Goal: Information Seeking & Learning: Compare options

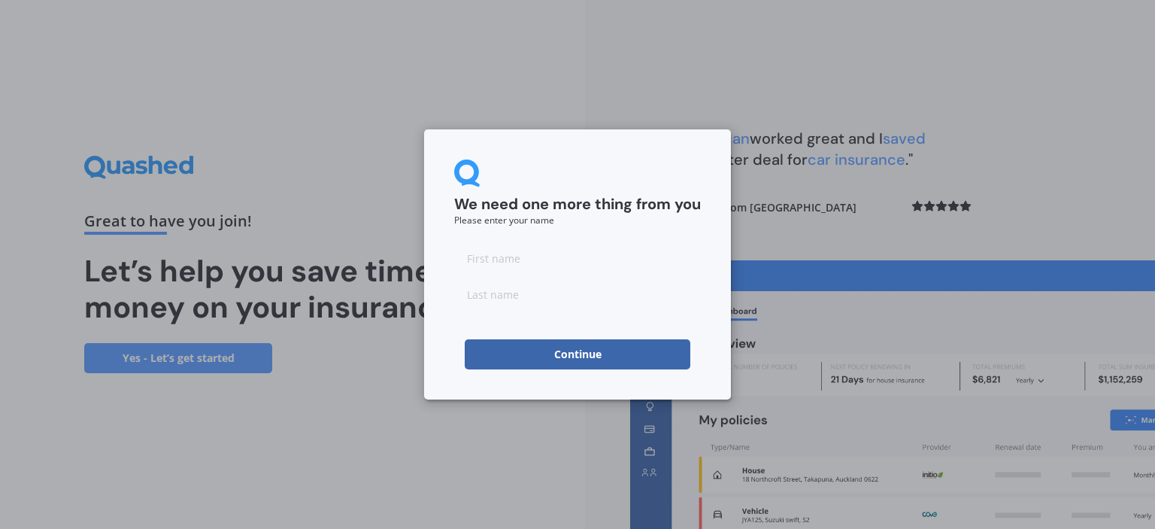
click at [567, 271] on input at bounding box center [577, 258] width 247 height 30
click at [520, 253] on input at bounding box center [577, 258] width 247 height 30
type input "mark"
click at [505, 301] on input at bounding box center [577, 294] width 247 height 30
type input "Bennett"
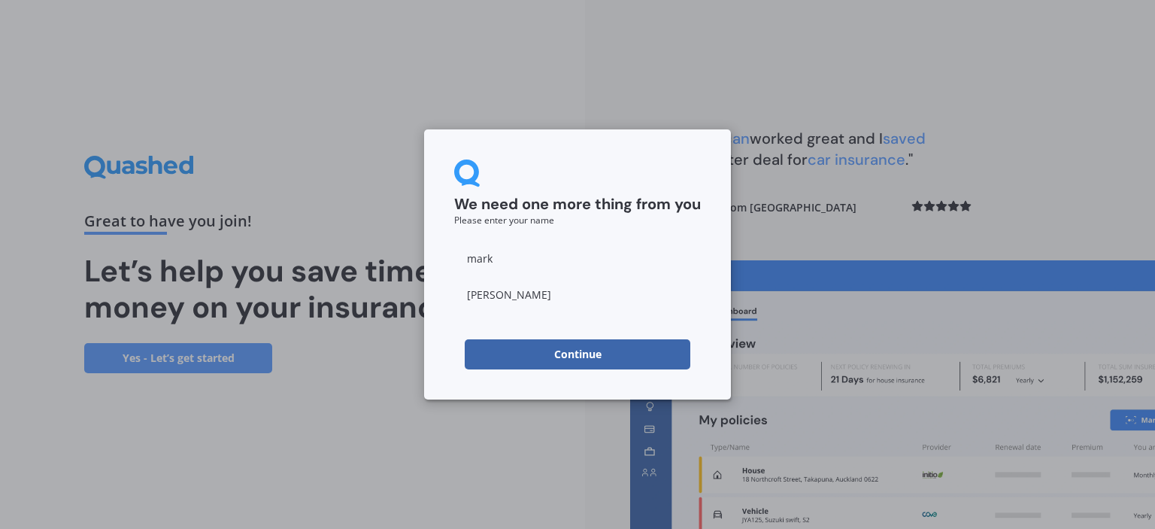
click at [474, 261] on input "mark" at bounding box center [577, 258] width 247 height 30
type input "Mark"
click at [538, 354] on button "Continue" at bounding box center [578, 354] width 226 height 30
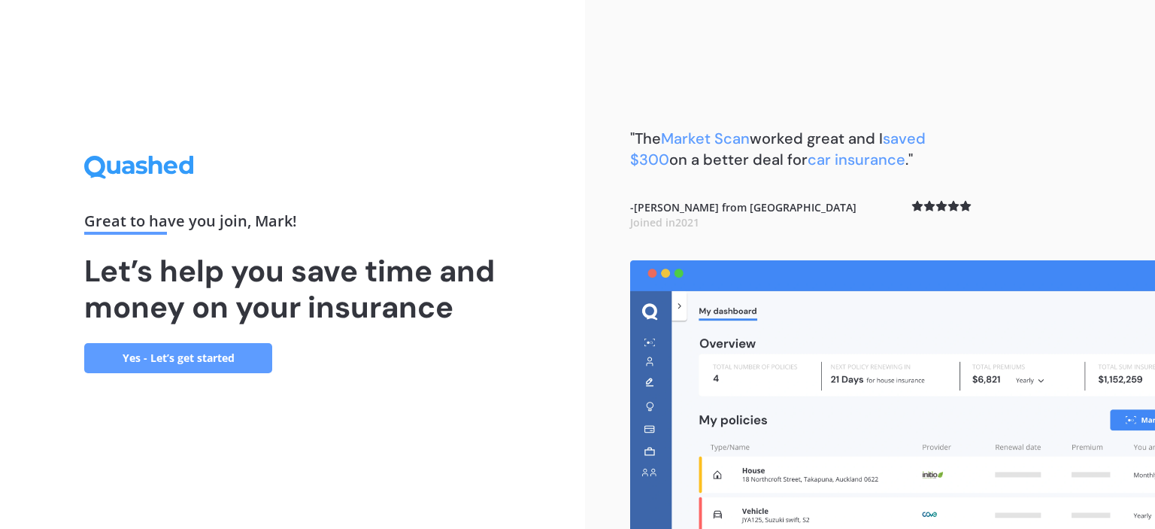
click at [195, 360] on link "Yes - Let’s get started" at bounding box center [178, 358] width 188 height 30
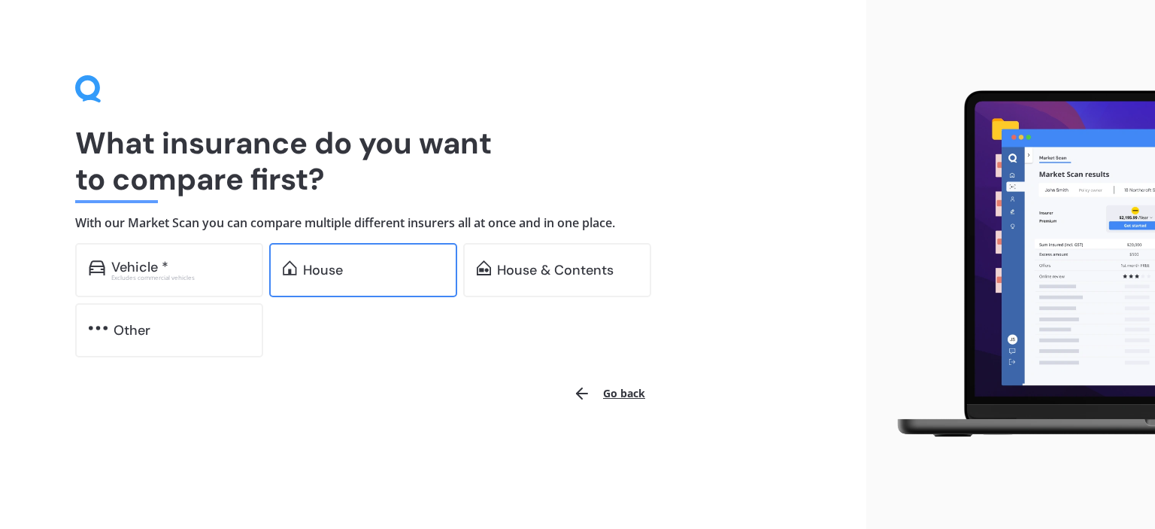
click at [333, 270] on div "House" at bounding box center [323, 269] width 40 height 15
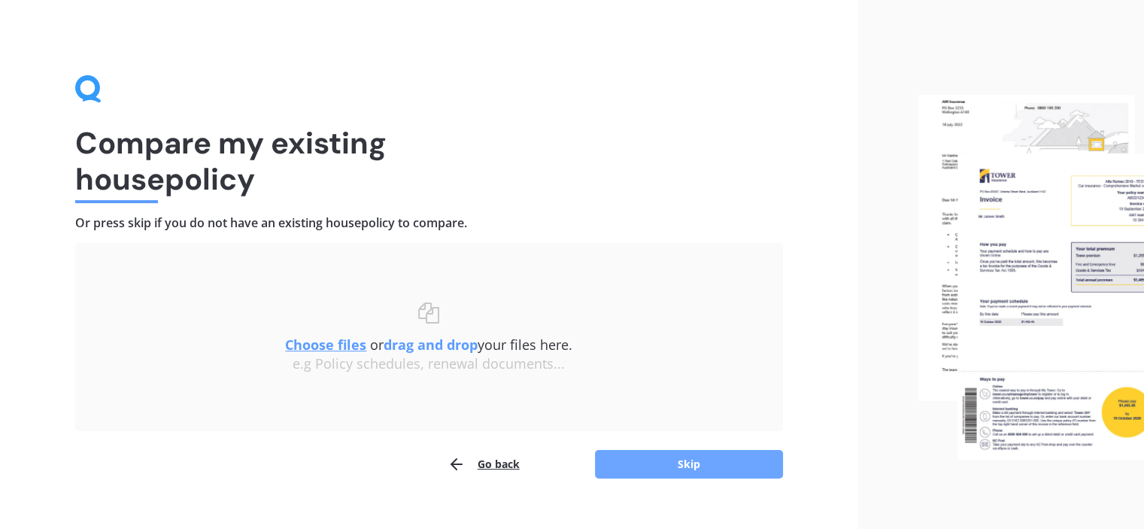
click at [661, 465] on button "Skip" at bounding box center [689, 464] width 188 height 29
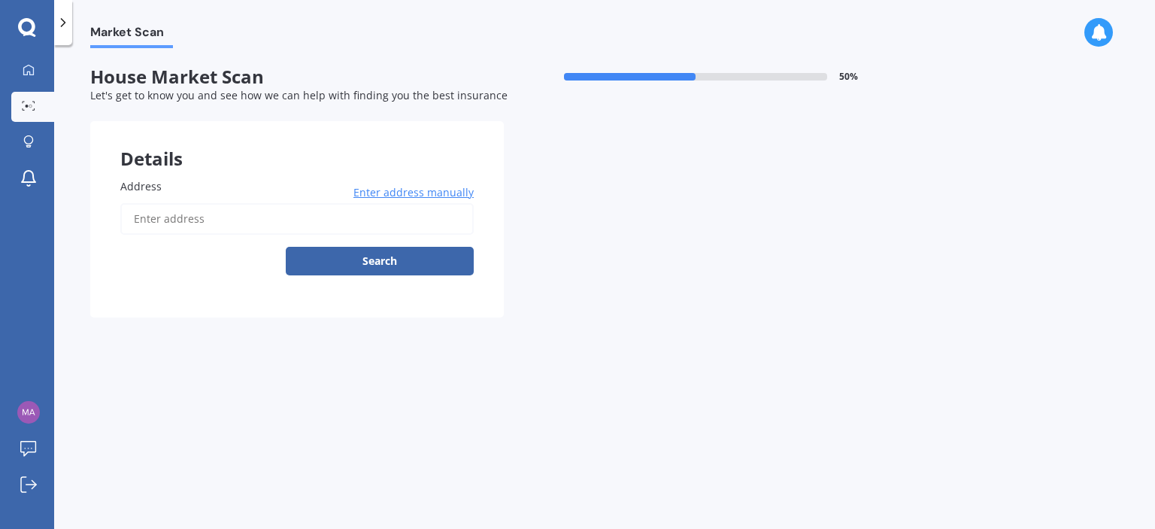
click at [215, 220] on input "Address" at bounding box center [296, 219] width 353 height 32
type input "570 Rimu South Road, Rimu 9877"
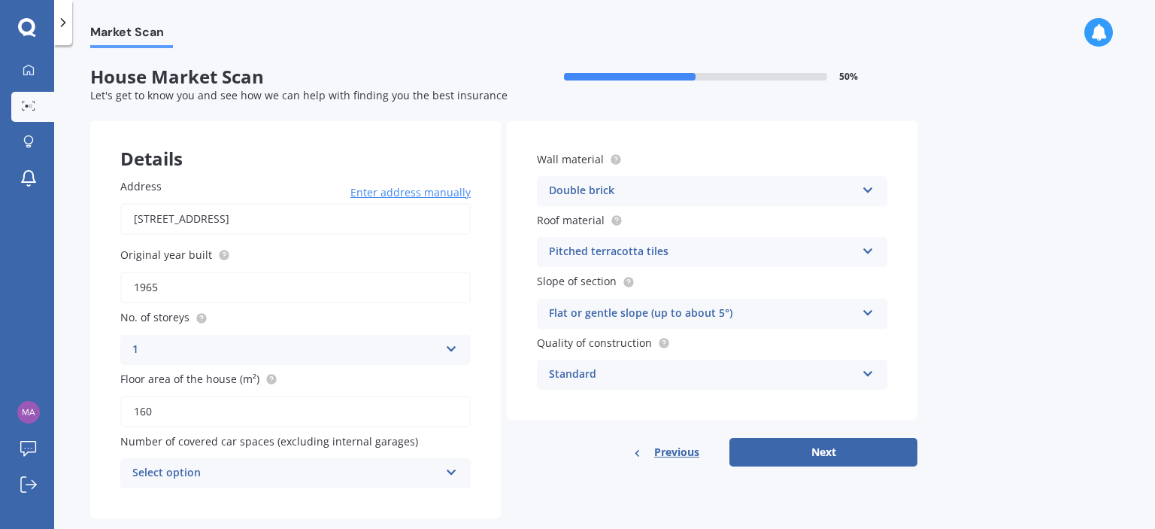
scroll to position [27, 0]
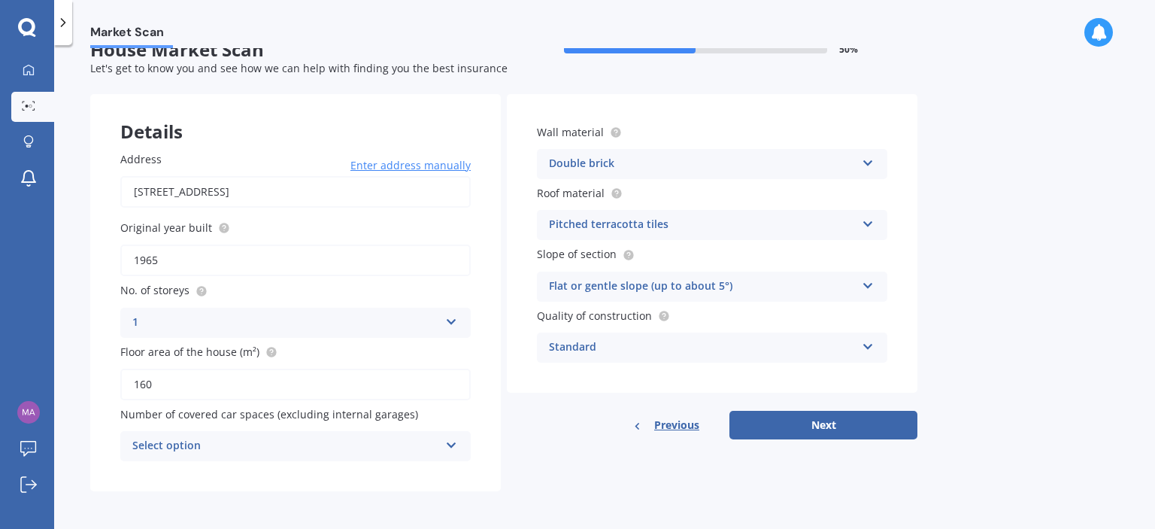
click at [451, 438] on icon at bounding box center [451, 442] width 13 height 11
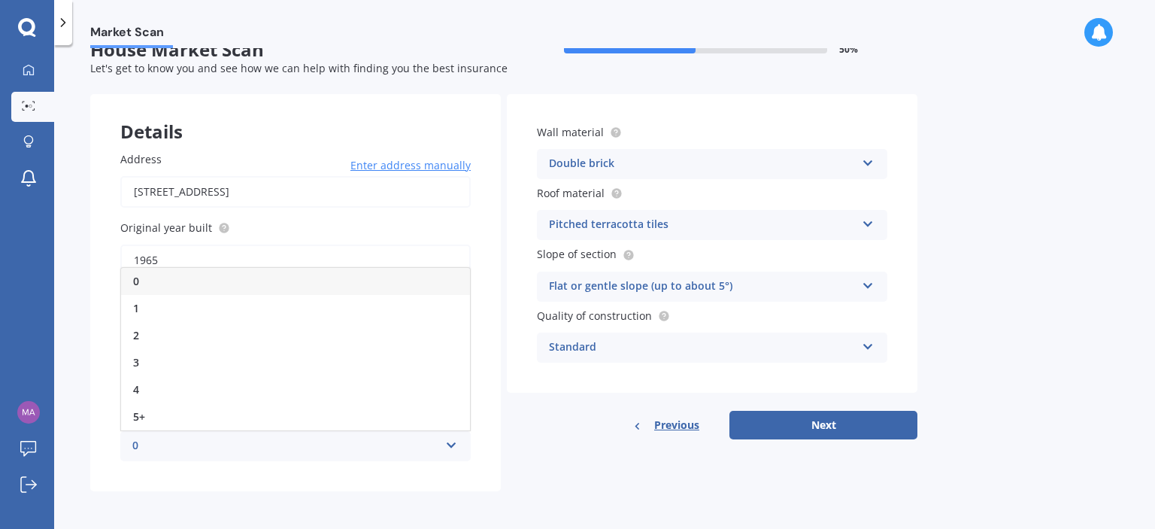
click at [318, 274] on div "0" at bounding box center [295, 281] width 349 height 27
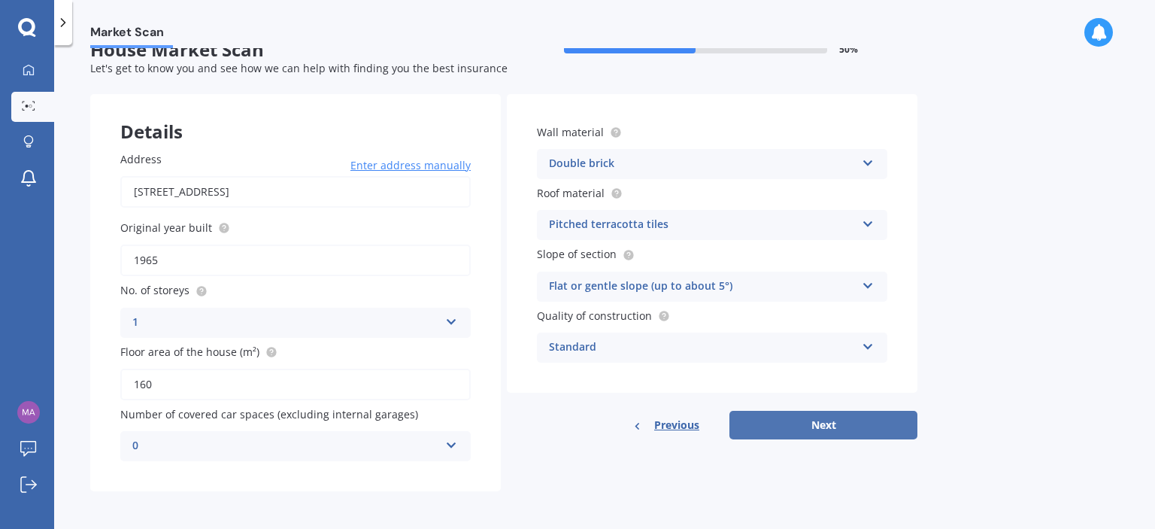
click at [782, 425] on button "Next" at bounding box center [823, 425] width 188 height 29
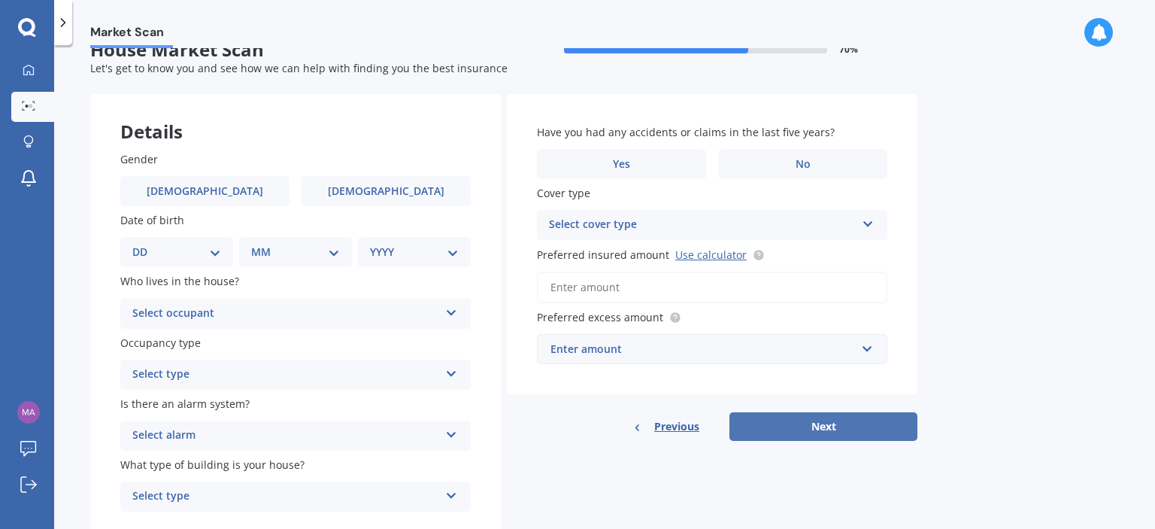
scroll to position [0, 0]
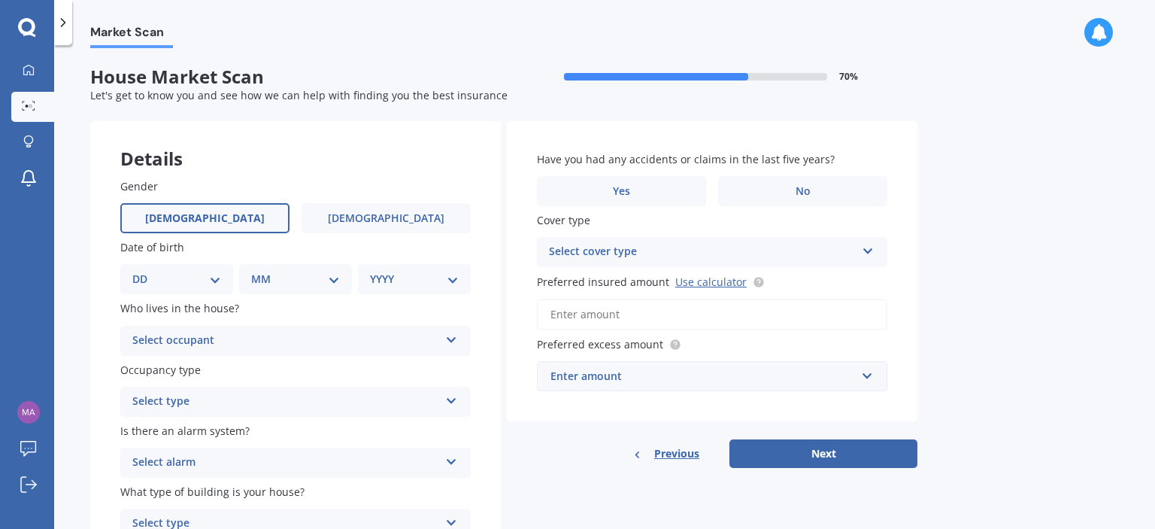
click at [231, 222] on label "Male" at bounding box center [204, 218] width 169 height 30
click at [0, 0] on input "Male" at bounding box center [0, 0] width 0 height 0
click at [216, 282] on select "DD 01 02 03 04 05 06 07 08 09 10 11 12 13 14 15 16 17 18 19 20 21 22 23 24 25 2…" at bounding box center [176, 279] width 89 height 17
select select "09"
click at [144, 271] on select "DD 01 02 03 04 05 06 07 08 09 10 11 12 13 14 15 16 17 18 19 20 21 22 23 24 25 2…" at bounding box center [176, 279] width 89 height 17
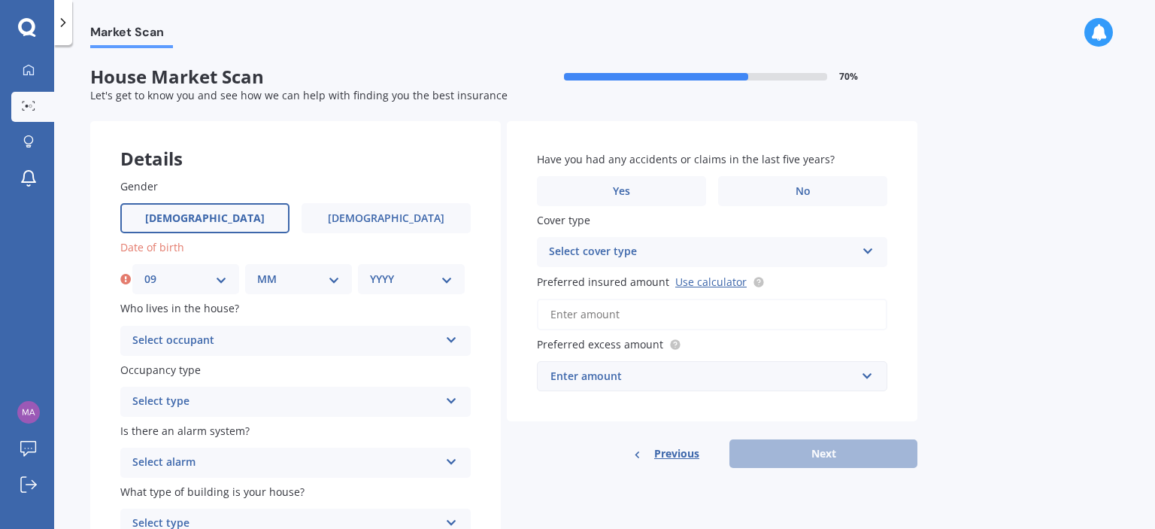
click at [319, 280] on select "MM 01 02 03 04 05 06 07 08 09 10 11 12" at bounding box center [298, 279] width 83 height 17
select select "08"
click at [257, 271] on select "MM 01 02 03 04 05 06 07 08 09 10 11 12" at bounding box center [298, 279] width 83 height 17
click at [408, 281] on select "YYYY 2009 2008 2007 2006 2005 2004 2003 2002 2001 2000 1999 1998 1997 1996 1995…" at bounding box center [411, 279] width 83 height 17
select select "1970"
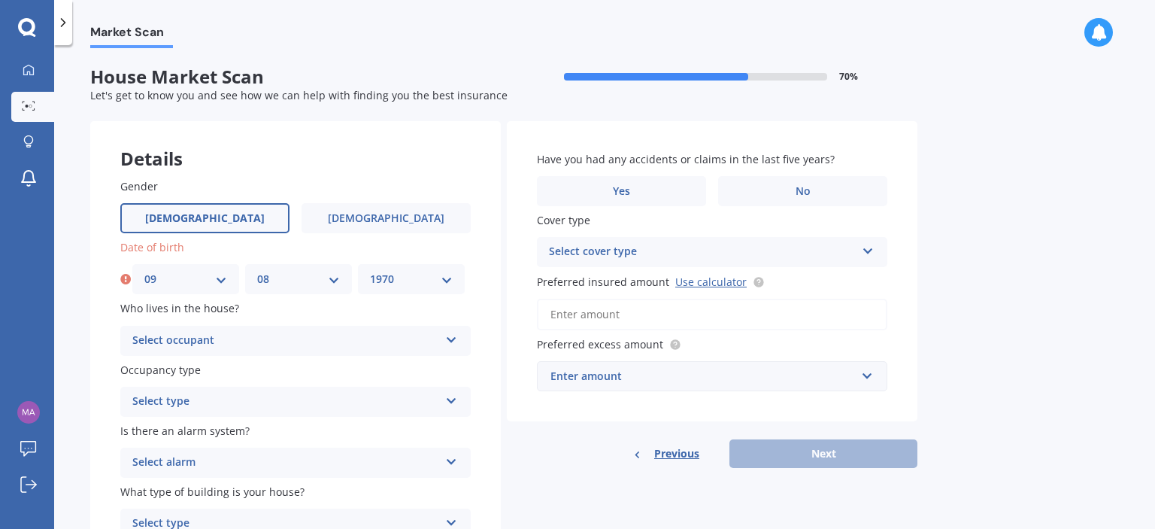
click at [370, 271] on select "YYYY 2009 2008 2007 2006 2005 2004 2003 2002 2001 2000 1999 1998 1997 1996 1995…" at bounding box center [411, 279] width 83 height 17
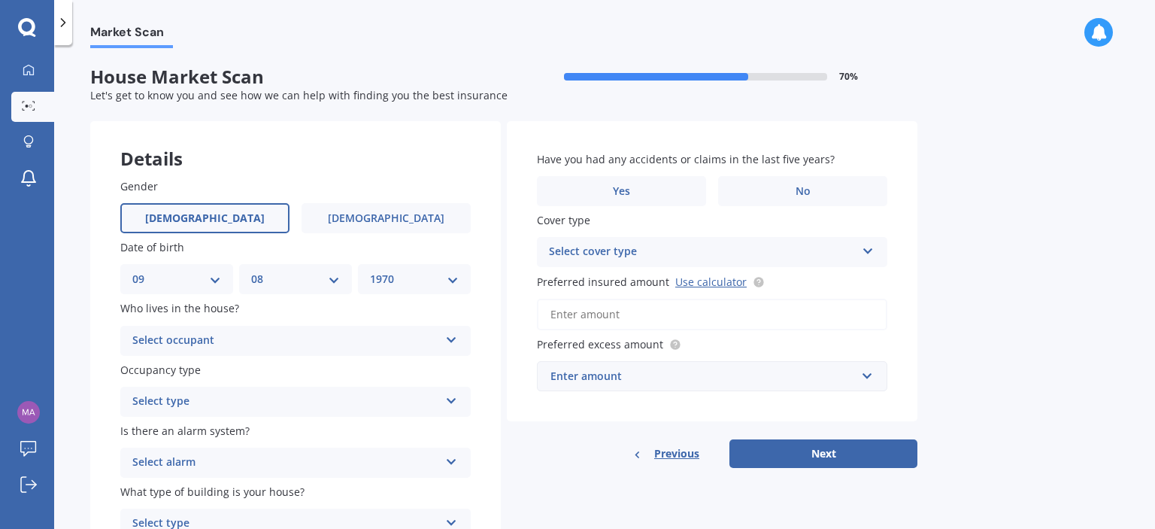
click at [442, 337] on div "Select occupant Owner Owner + Boarder" at bounding box center [295, 341] width 350 height 30
click at [409, 372] on div "Owner" at bounding box center [295, 369] width 349 height 27
click at [430, 405] on div "Select type" at bounding box center [285, 401] width 307 height 18
click at [405, 426] on div "Permanent" at bounding box center [295, 430] width 349 height 27
click at [425, 460] on div "Select alarm" at bounding box center [285, 462] width 307 height 18
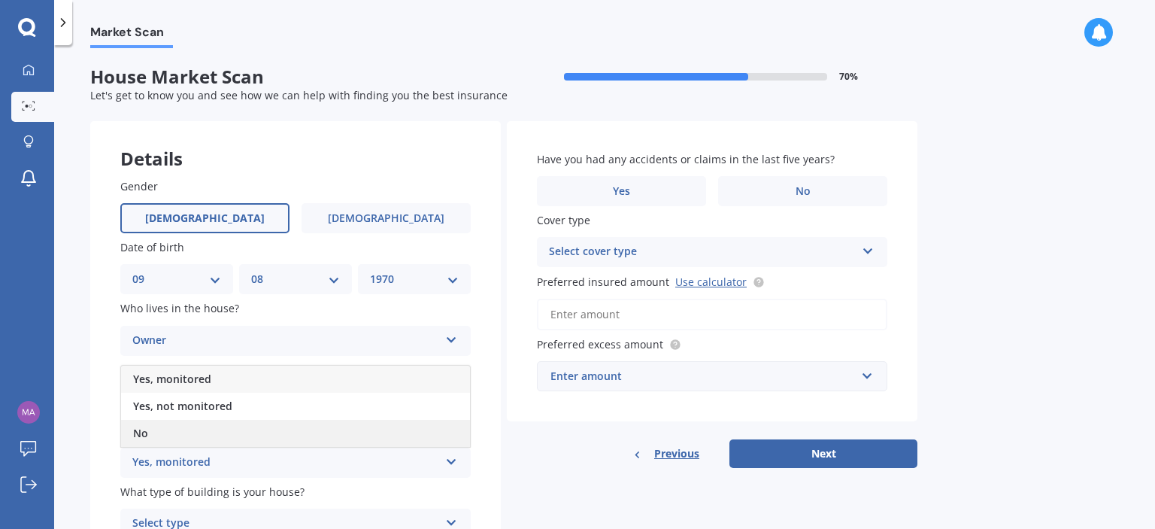
click at [405, 426] on div "No" at bounding box center [295, 433] width 349 height 27
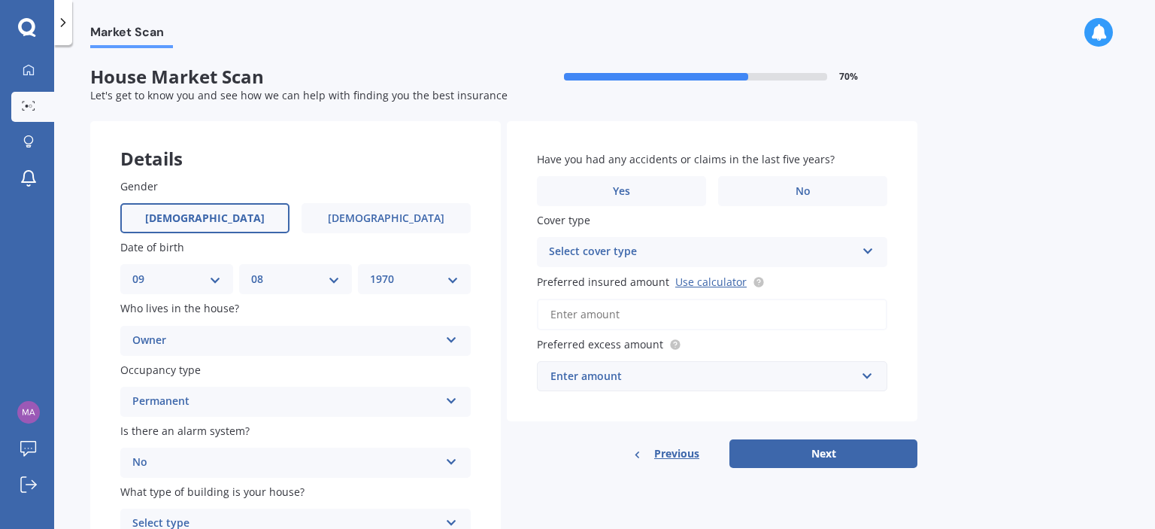
scroll to position [80, 0]
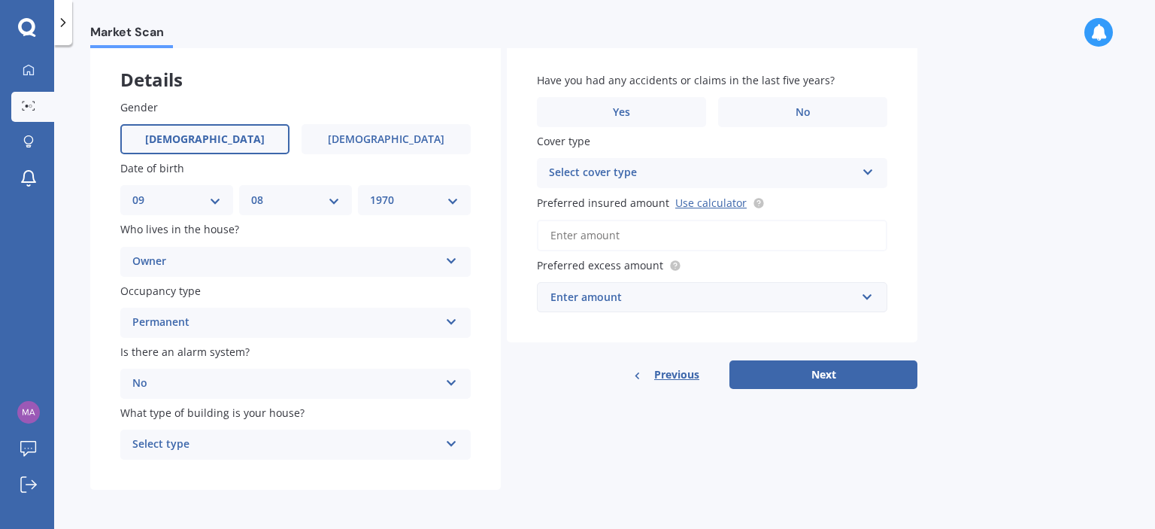
click at [446, 378] on icon at bounding box center [451, 379] width 13 height 11
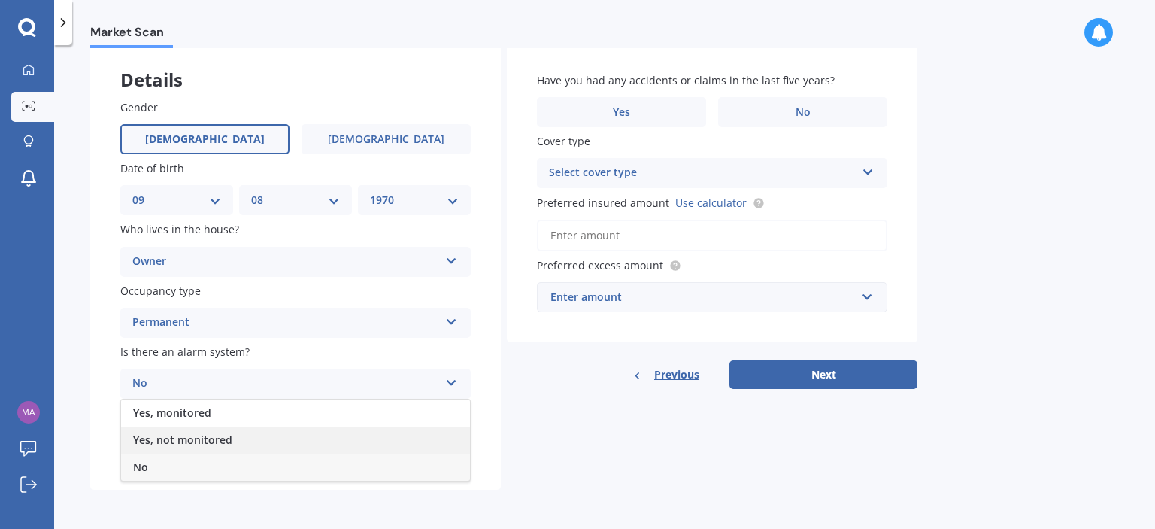
click at [404, 431] on div "Yes, not monitored" at bounding box center [295, 439] width 349 height 27
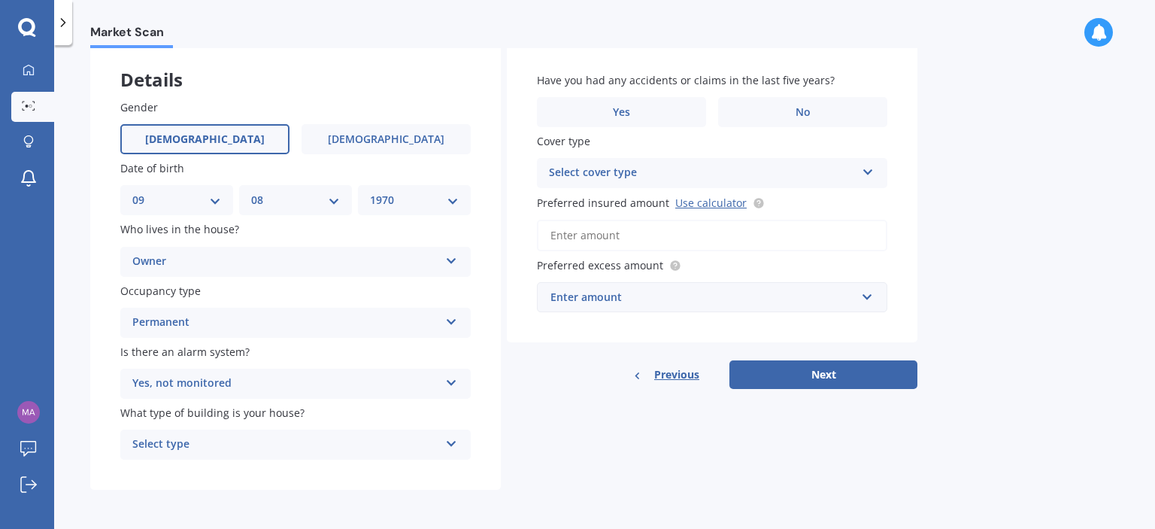
click at [442, 445] on div "Select type Freestanding Multi-unit (in a block of 6 or less) Multi-unit (in a …" at bounding box center [295, 444] width 350 height 30
click at [406, 365] on div "Freestanding" at bounding box center [295, 360] width 349 height 27
click at [800, 108] on span "No" at bounding box center [802, 112] width 15 height 13
click at [0, 0] on input "No" at bounding box center [0, 0] width 0 height 0
click at [853, 175] on div "Select cover type" at bounding box center [702, 173] width 307 height 18
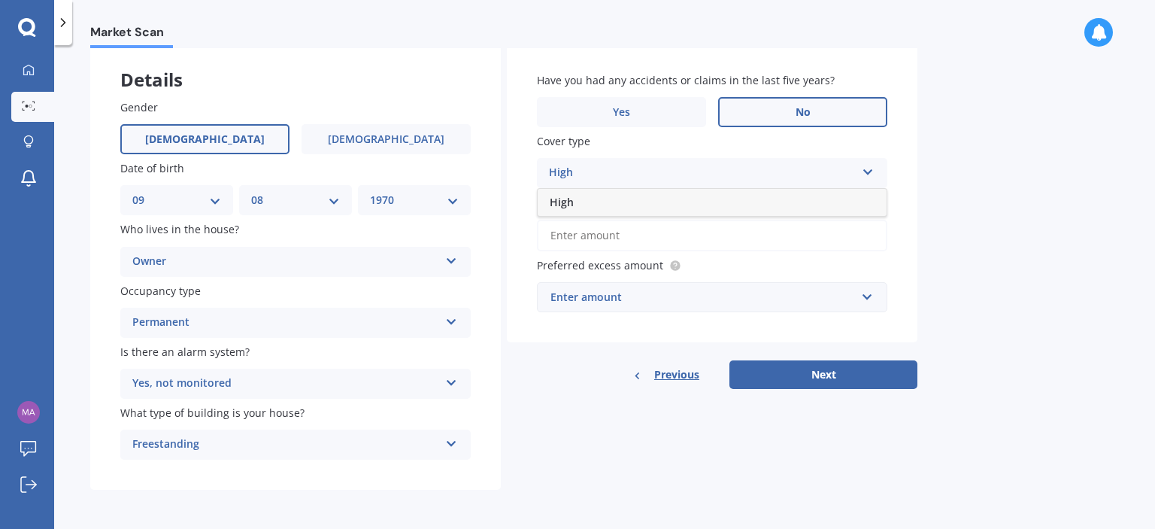
click at [830, 198] on div "High" at bounding box center [712, 202] width 349 height 27
click at [720, 205] on link "Use calculator" at bounding box center [710, 202] width 71 height 14
click at [653, 238] on input "Preferred insured amount Use calculator" at bounding box center [712, 236] width 350 height 32
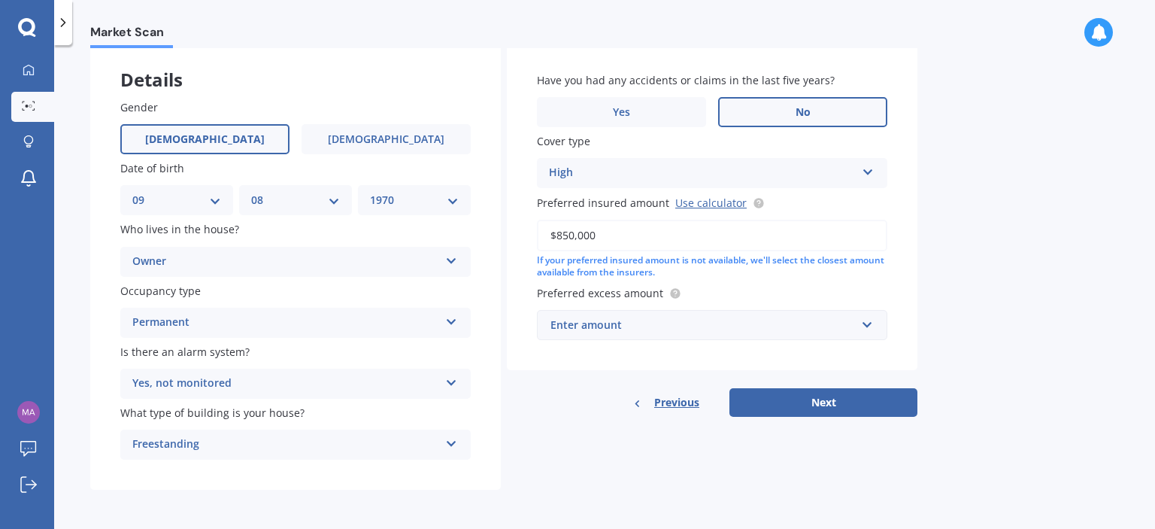
click at [731, 282] on div "Have you had any accidents or claims in the last five years? Yes No Cover type …" at bounding box center [712, 206] width 411 height 329
click at [573, 234] on input "$850,000" at bounding box center [712, 236] width 350 height 32
type input "$846,000"
click at [869, 326] on input "text" at bounding box center [706, 325] width 337 height 29
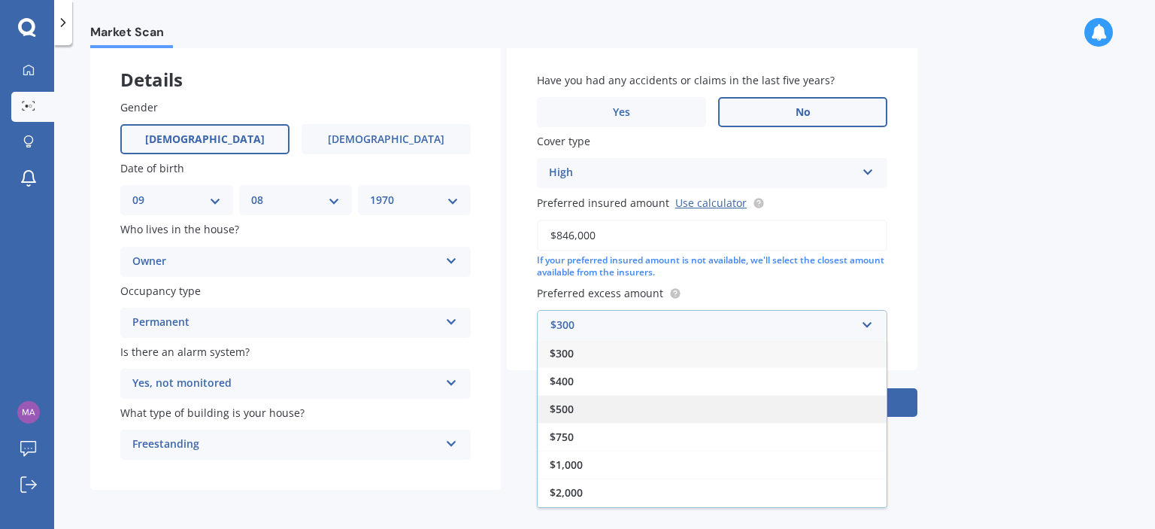
click at [799, 401] on div "$500" at bounding box center [712, 409] width 349 height 28
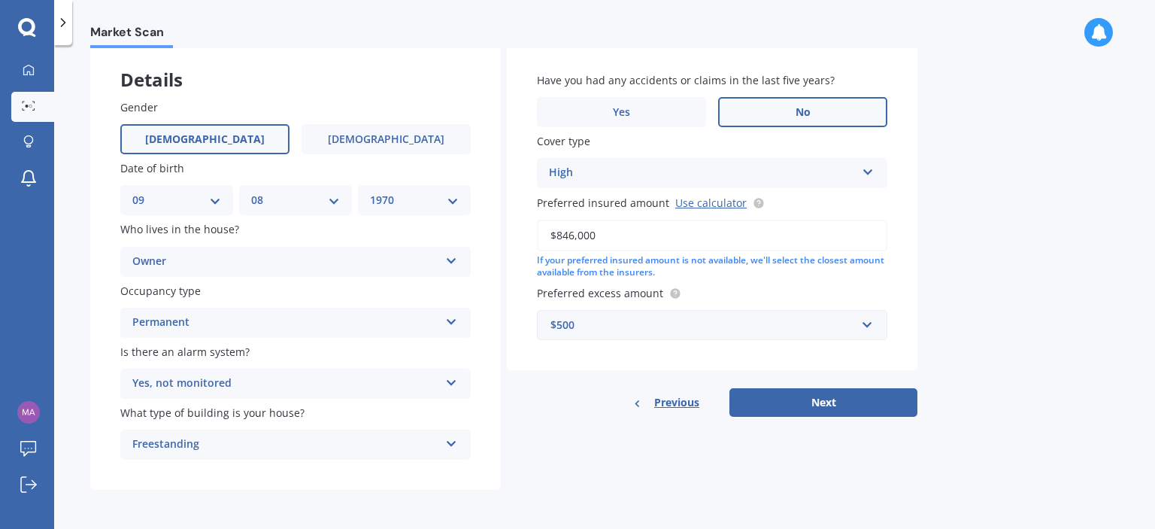
click at [799, 401] on button "Next" at bounding box center [823, 402] width 188 height 29
select select "09"
select select "08"
select select "1970"
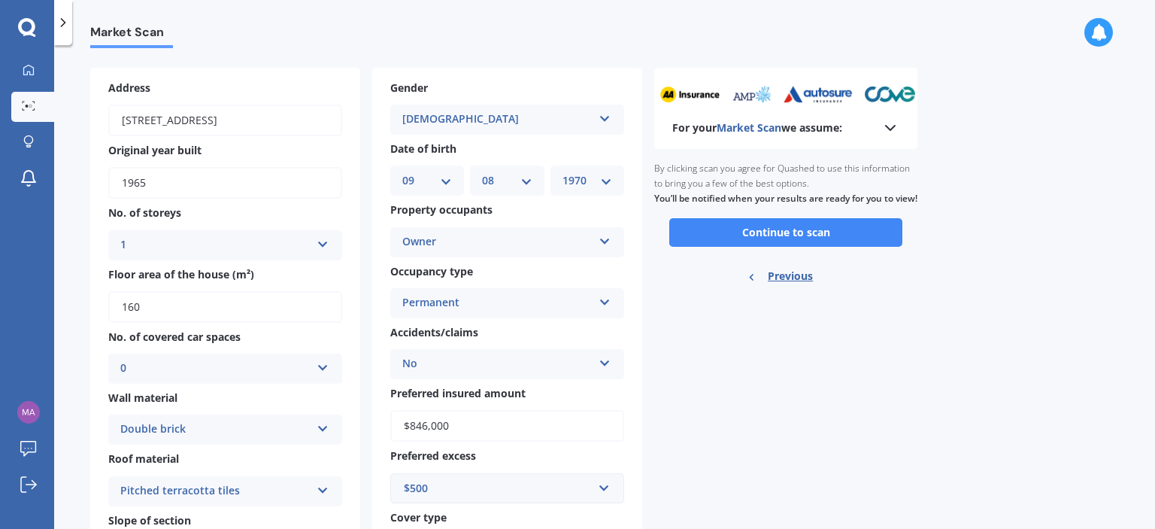
scroll to position [50, 0]
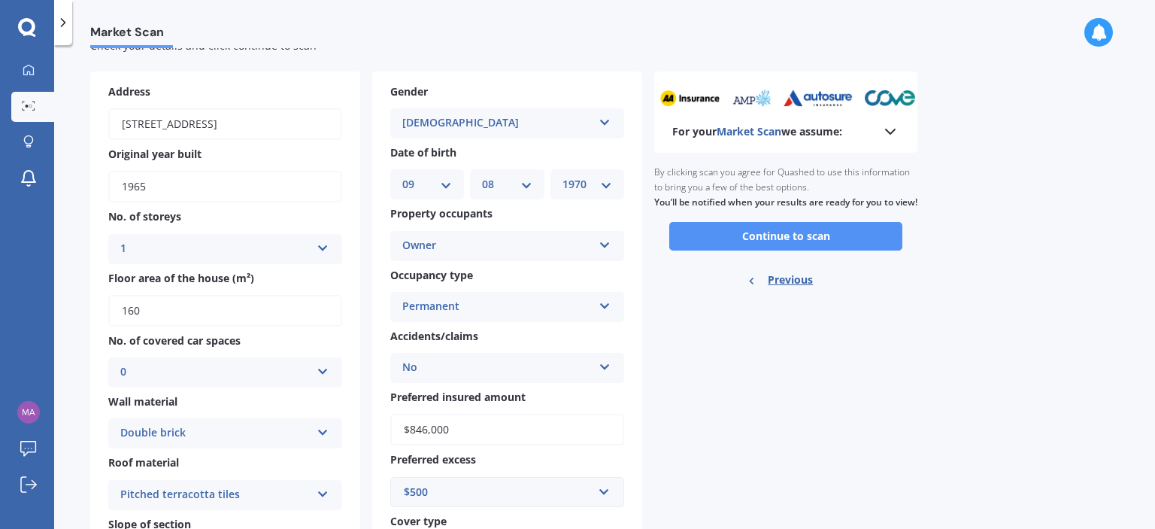
click at [772, 250] on button "Continue to scan" at bounding box center [785, 236] width 233 height 29
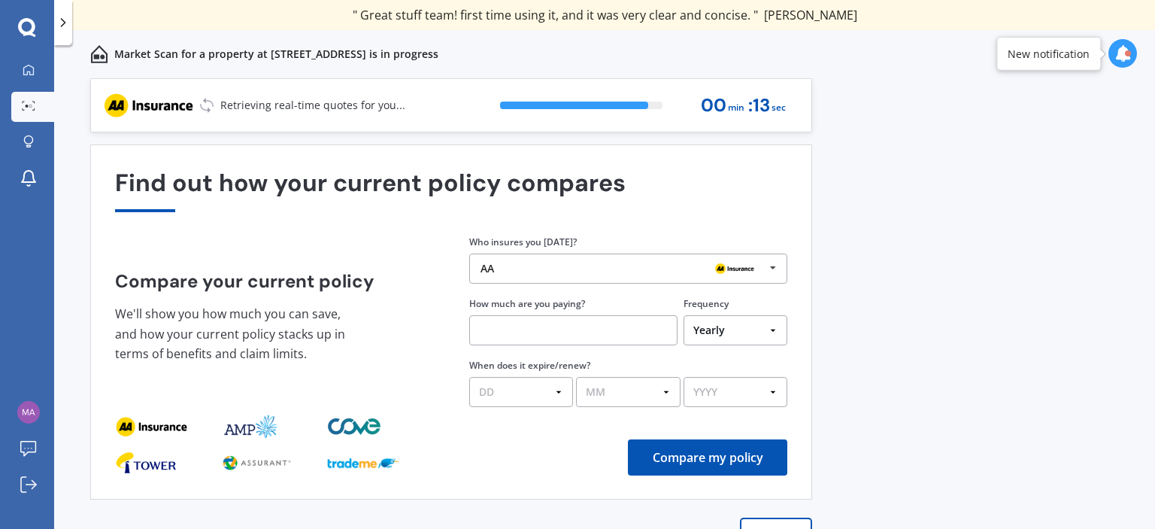
scroll to position [15, 0]
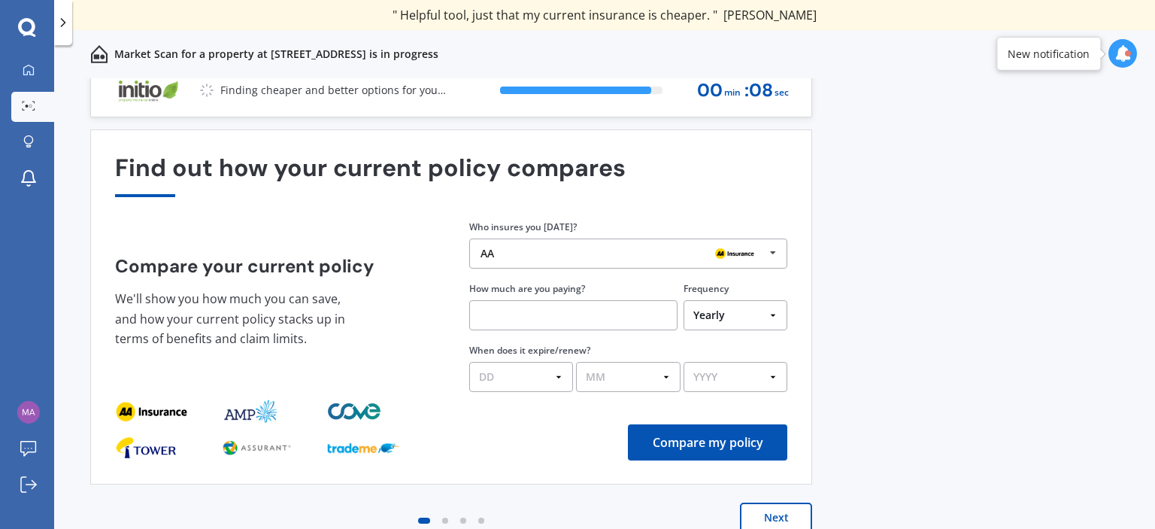
click at [783, 514] on button "Next" at bounding box center [776, 517] width 72 height 30
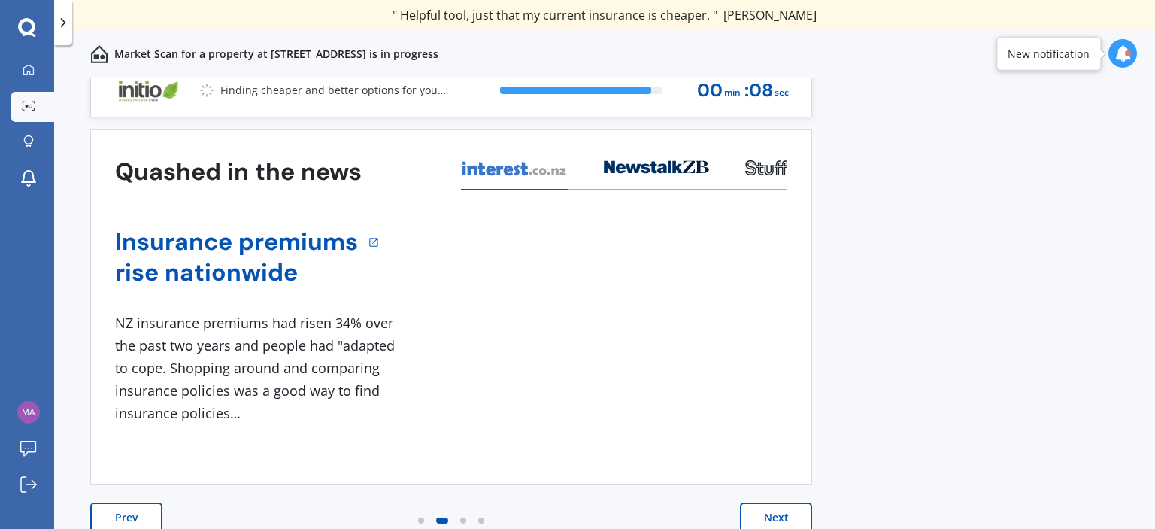
scroll to position [0, 0]
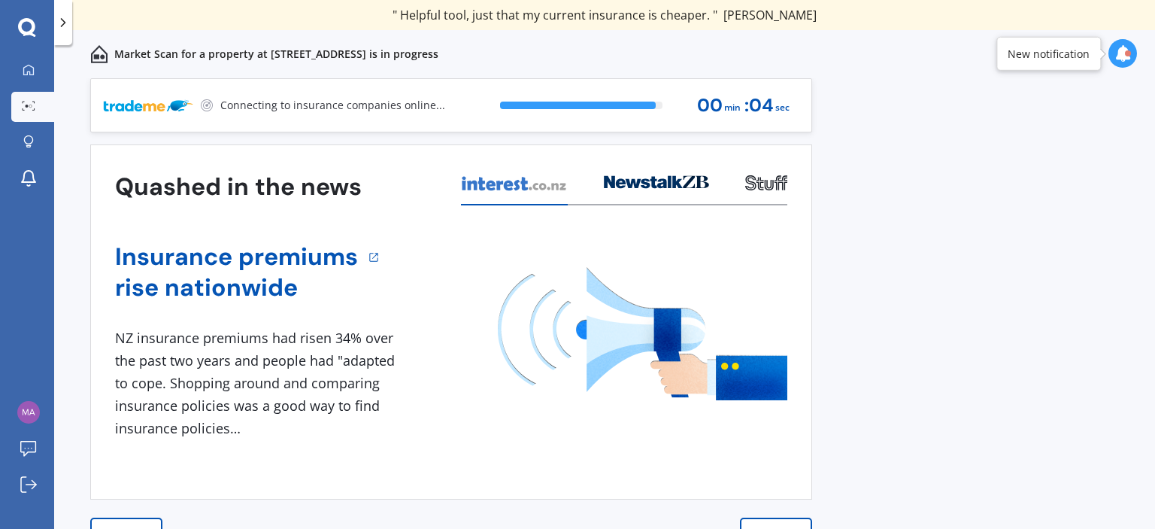
click at [780, 519] on button "Next" at bounding box center [776, 532] width 72 height 30
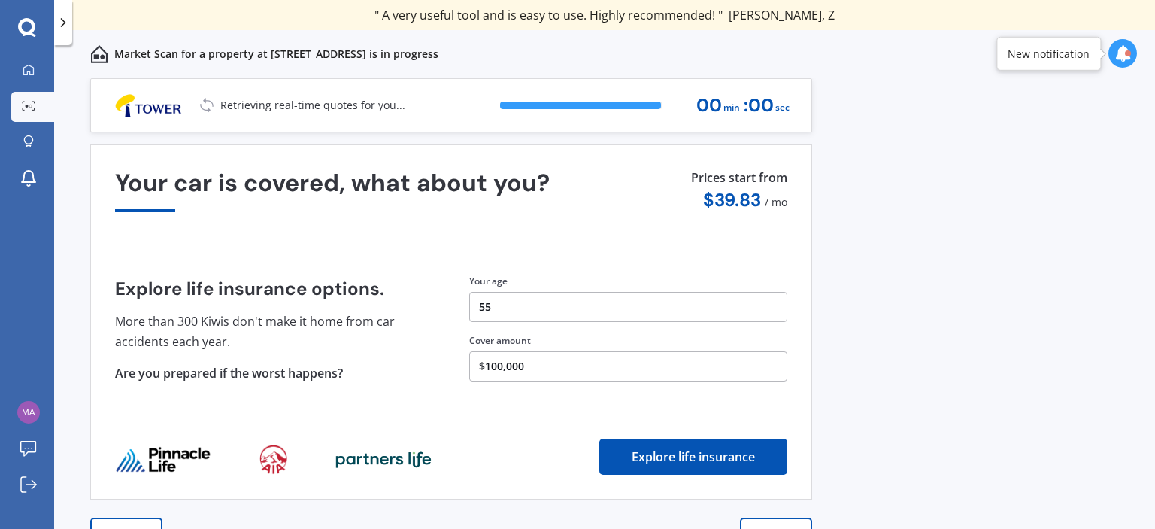
click at [780, 519] on button "Next" at bounding box center [776, 532] width 72 height 30
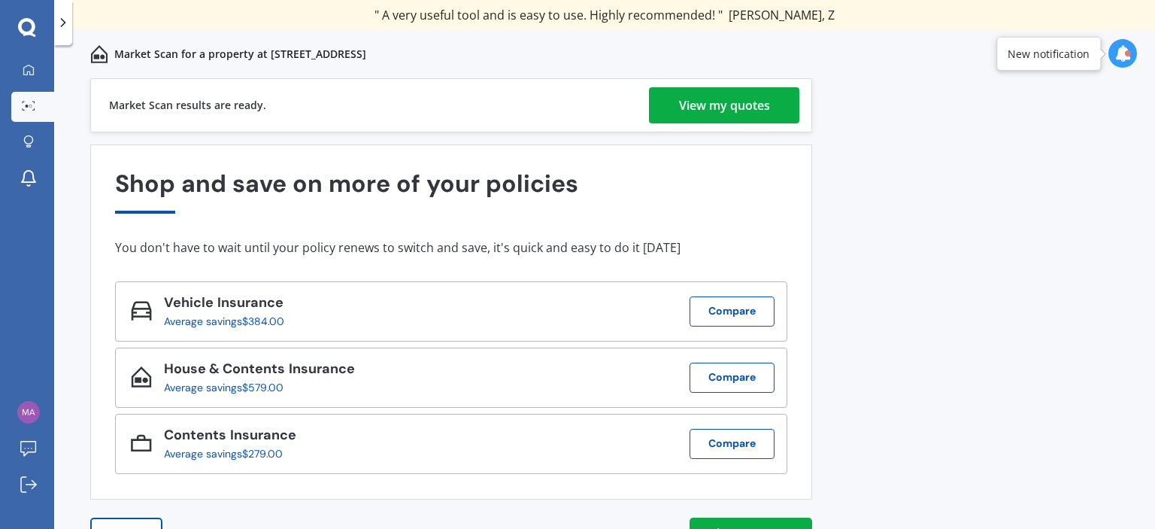
click at [780, 519] on link "View my quotes" at bounding box center [750, 532] width 123 height 30
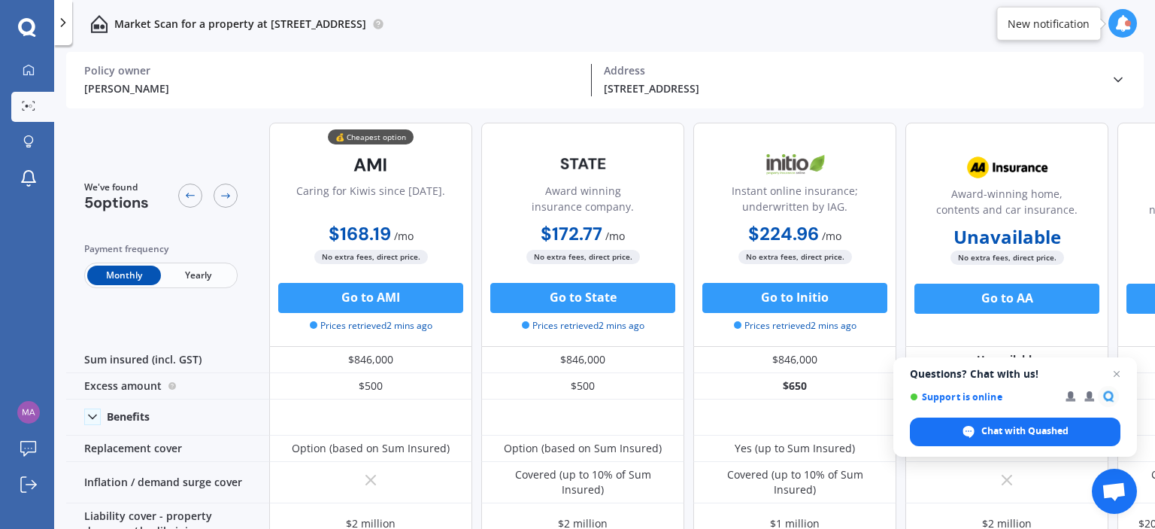
scroll to position [6, 0]
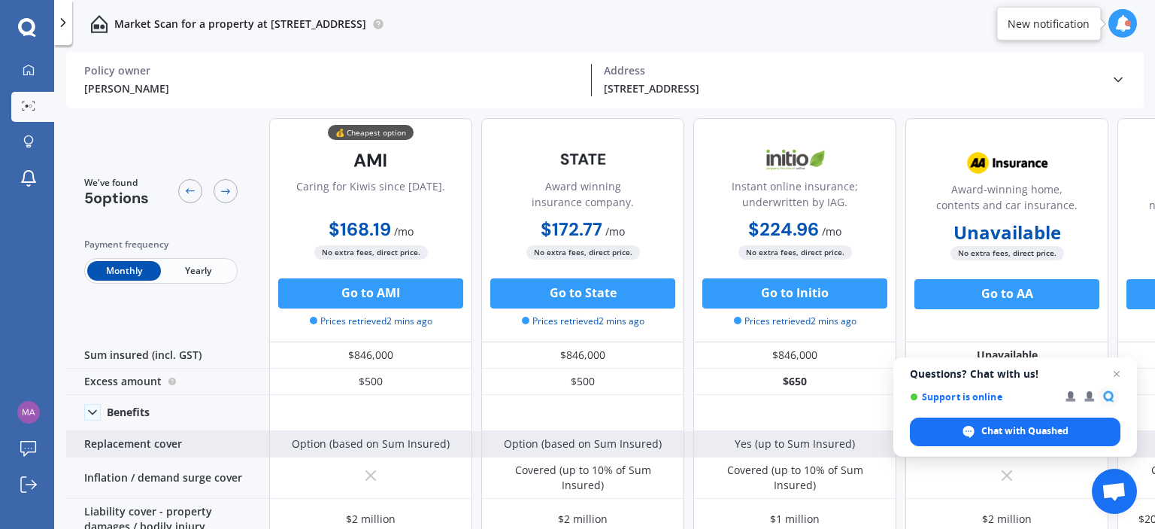
click at [175, 444] on div "Replacement cover" at bounding box center [167, 444] width 203 height 26
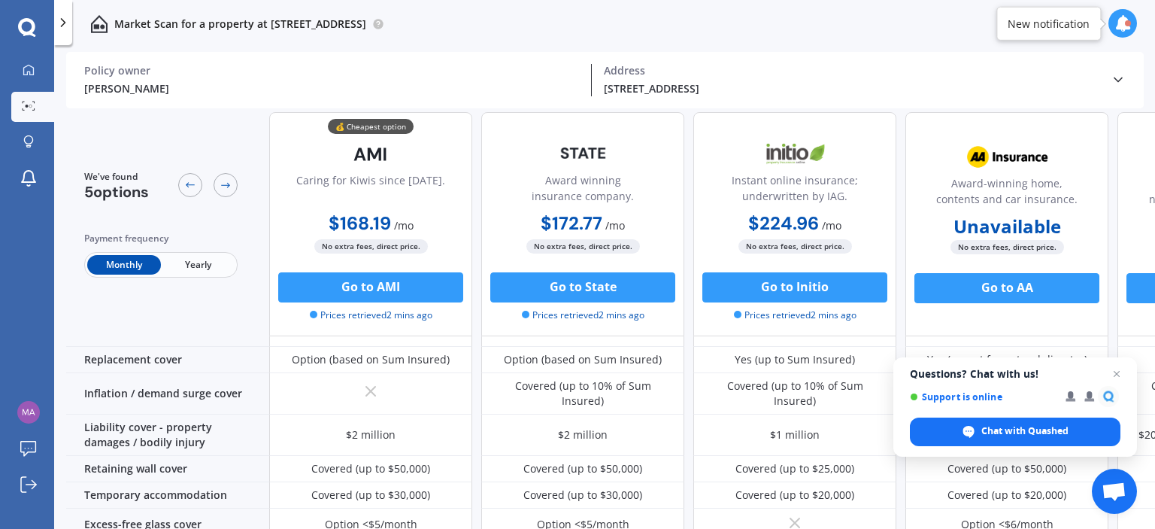
scroll to position [0, 0]
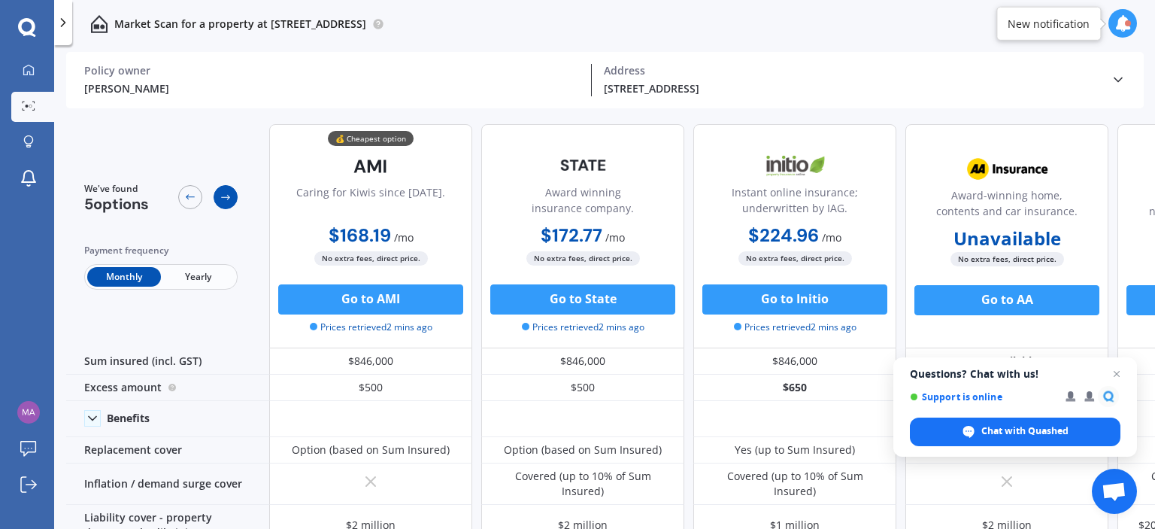
click at [234, 195] on div at bounding box center [226, 197] width 24 height 24
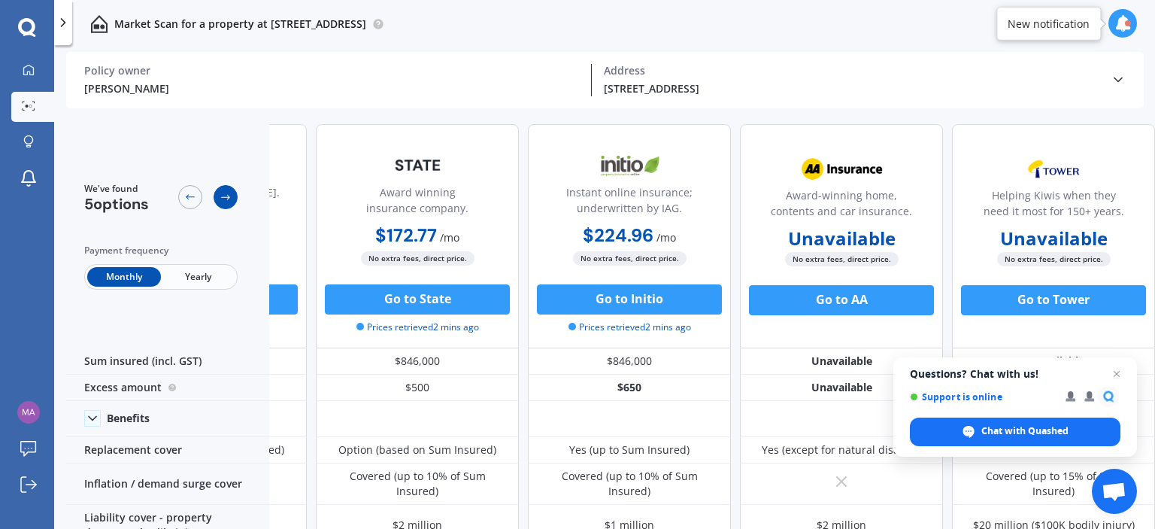
scroll to position [0, 172]
click at [1116, 376] on span "Open chat" at bounding box center [1116, 374] width 19 height 19
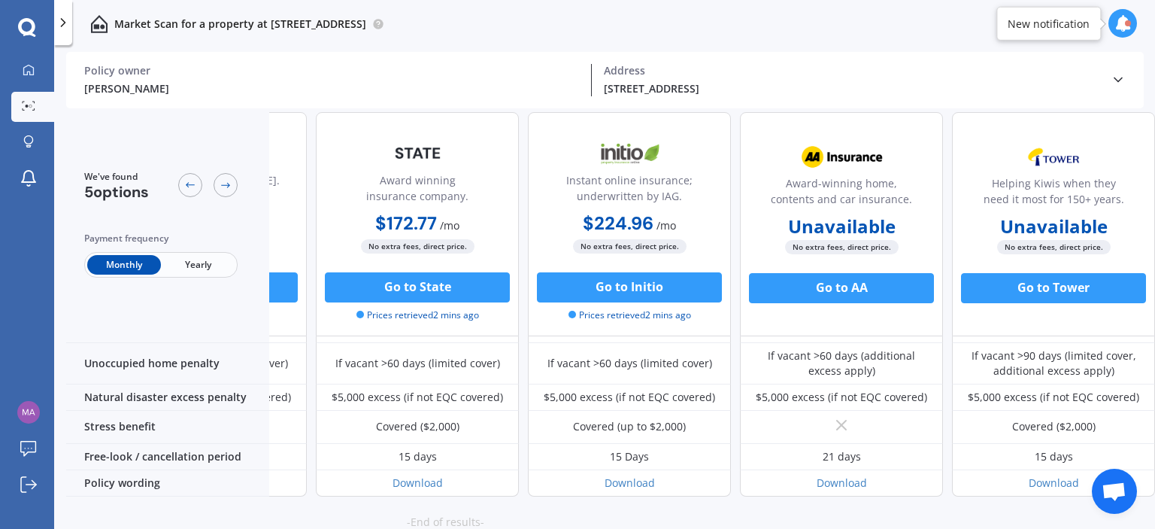
scroll to position [730, 172]
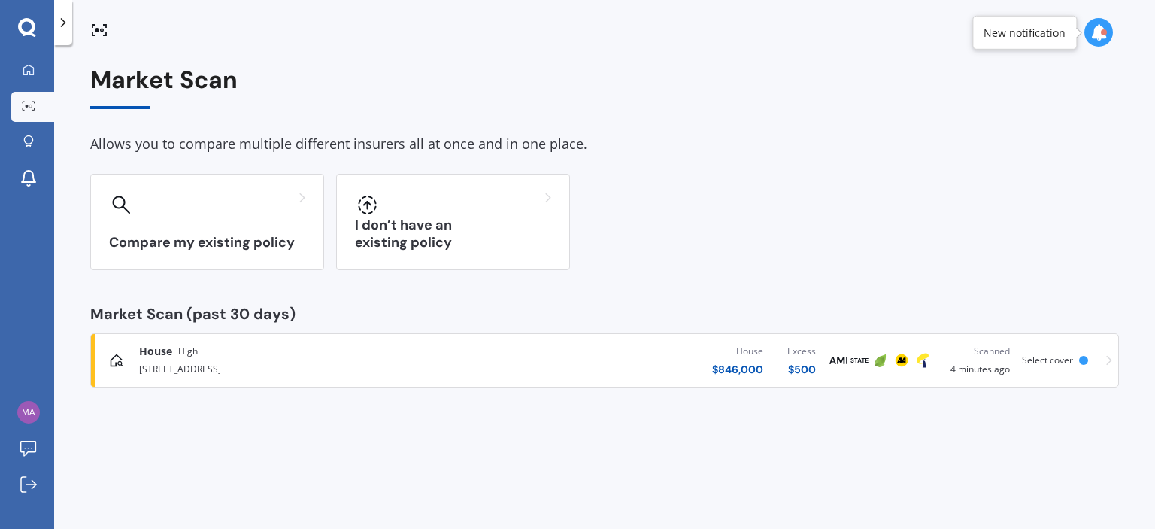
click at [62, 23] on icon at bounding box center [63, 22] width 15 height 15
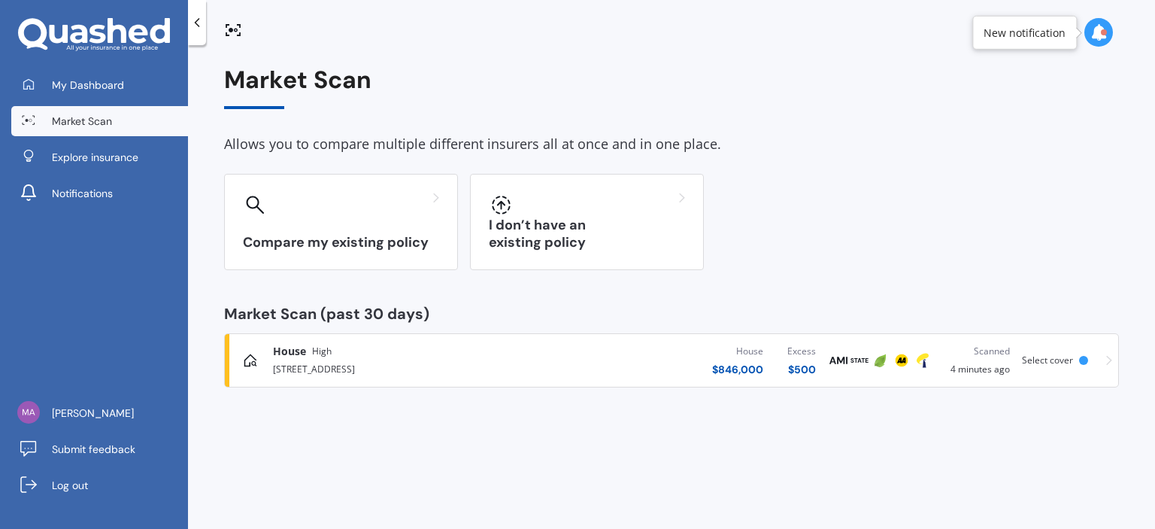
click at [203, 23] on icon at bounding box center [196, 22] width 15 height 15
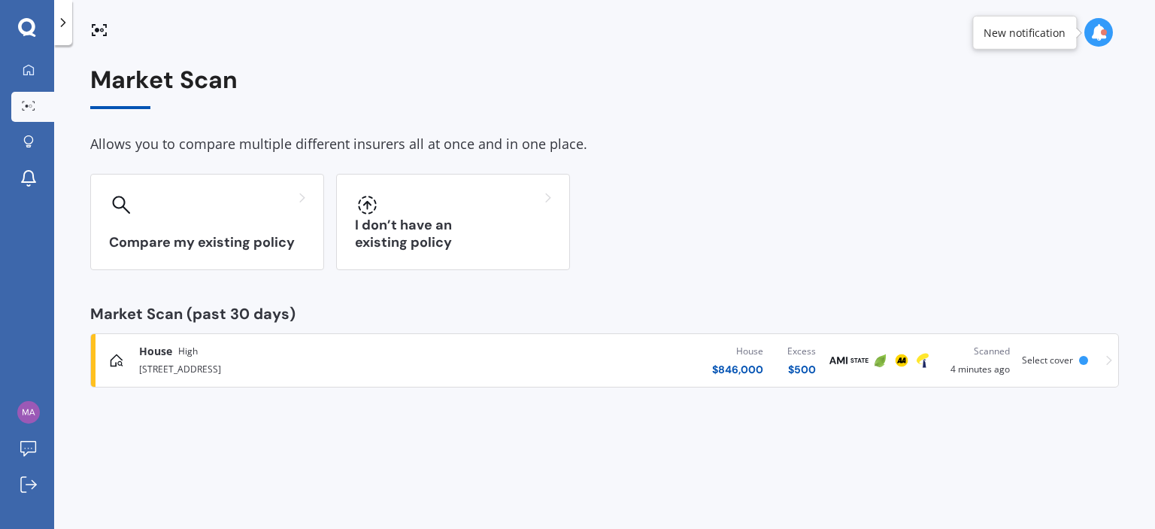
click at [63, 29] on icon at bounding box center [63, 22] width 15 height 15
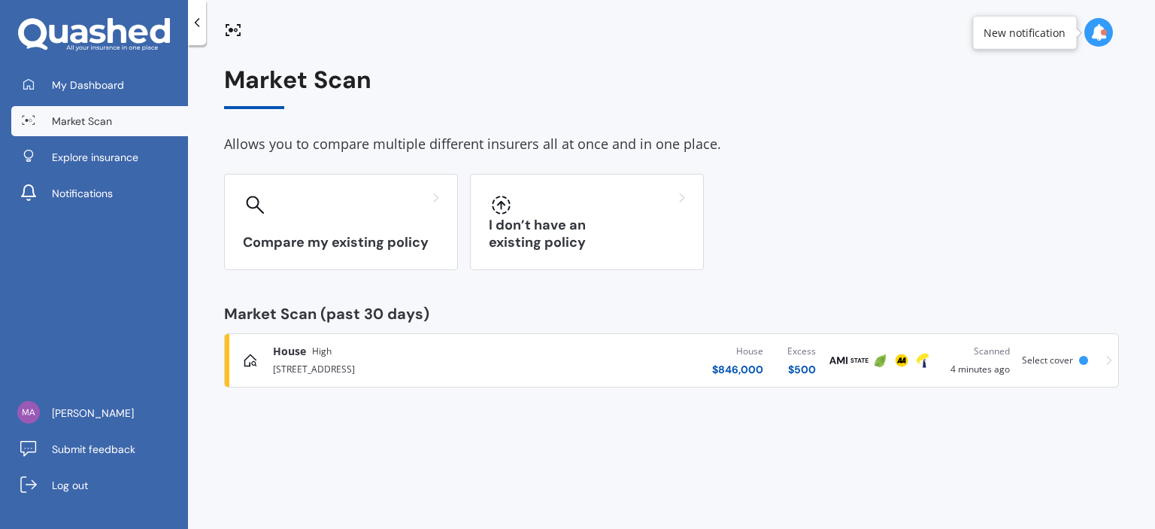
click at [360, 362] on div "[STREET_ADDRESS]" at bounding box center [404, 368] width 262 height 18
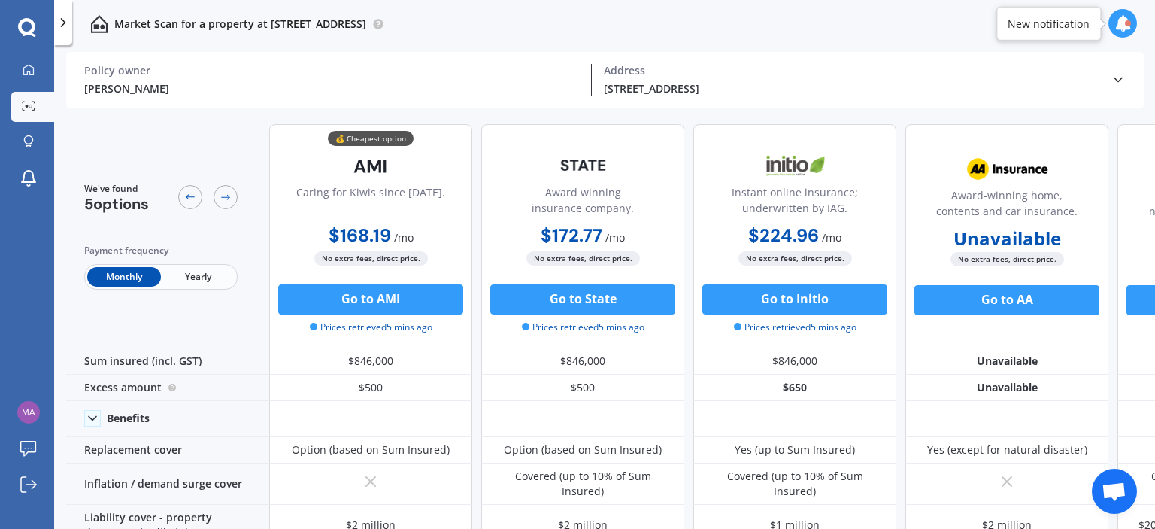
click at [1120, 85] on icon at bounding box center [1117, 79] width 15 height 15
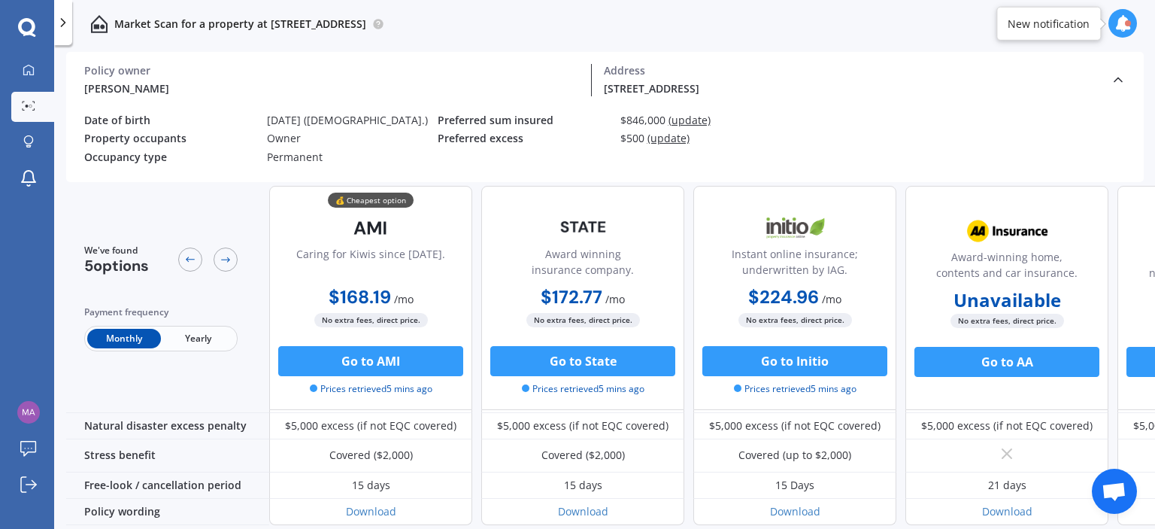
scroll to position [804, 0]
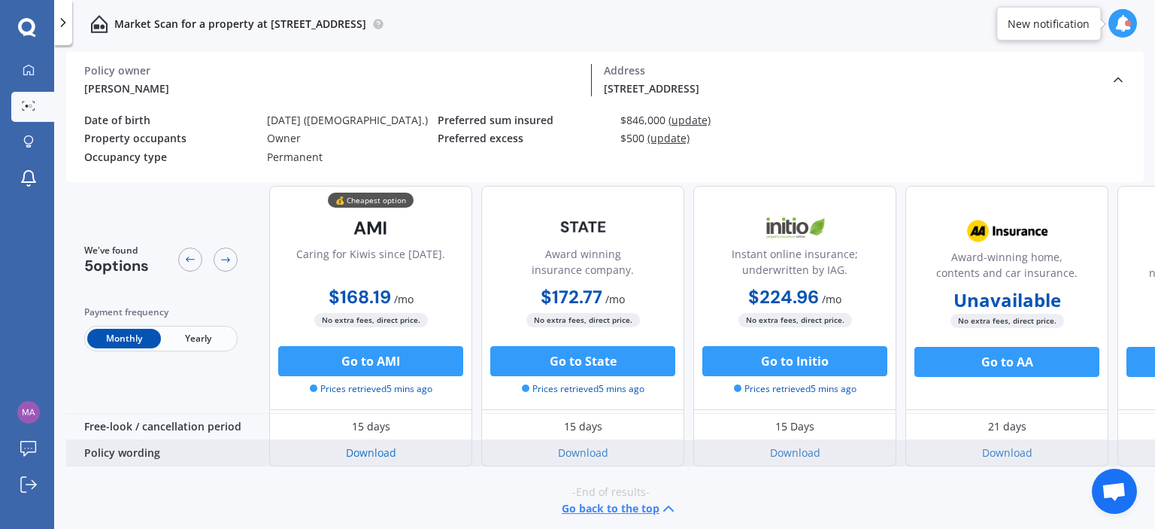
click at [368, 445] on link "Download" at bounding box center [371, 452] width 50 height 14
